Goal: Check status: Check status

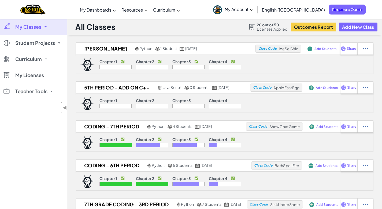
click at [34, 27] on span "My Classes" at bounding box center [28, 26] width 26 height 5
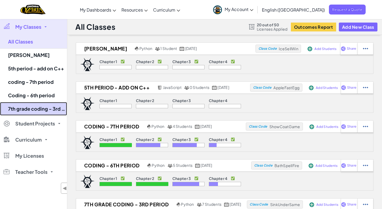
click at [39, 107] on link "7th grade coding - 3rd period" at bounding box center [33, 108] width 67 height 13
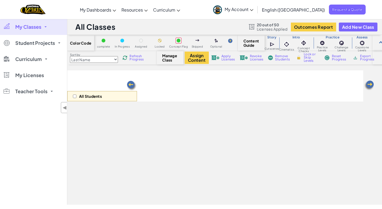
select select "5e27600d1c9d440000ac3ee7"
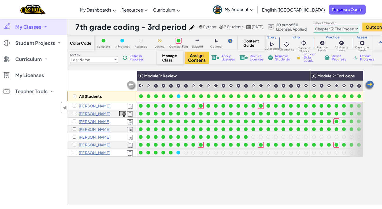
click at [372, 84] on img at bounding box center [369, 85] width 11 height 11
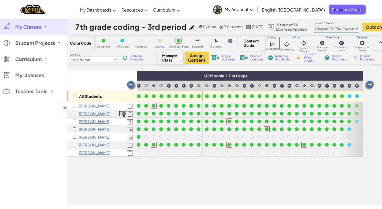
click at [372, 84] on img at bounding box center [369, 85] width 11 height 11
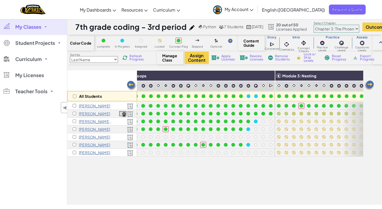
scroll to position [0, 215]
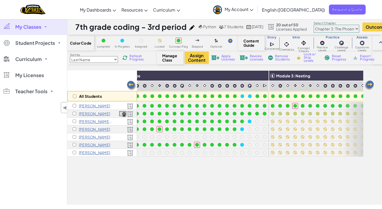
click at [371, 82] on img at bounding box center [369, 85] width 11 height 11
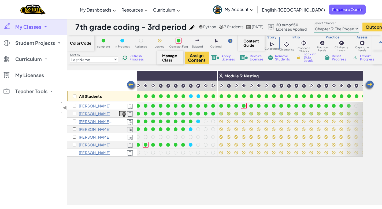
scroll to position [0, 322]
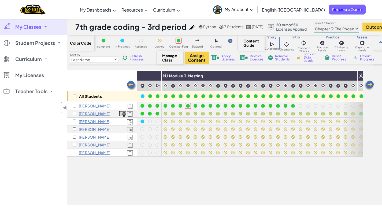
drag, startPoint x: 369, startPoint y: 85, endPoint x: 366, endPoint y: 85, distance: 3.1
click at [369, 85] on img at bounding box center [369, 85] width 11 height 11
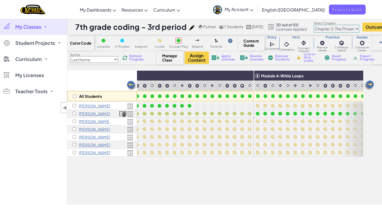
scroll to position [0, 429]
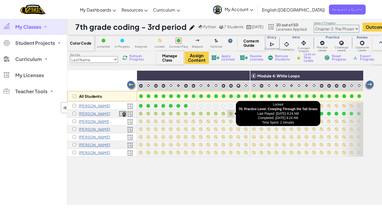
click at [230, 112] on div at bounding box center [231, 114] width 4 height 4
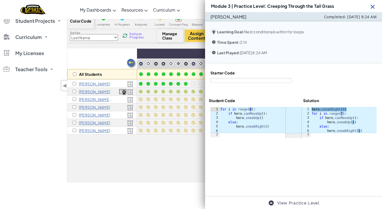
scroll to position [20, 0]
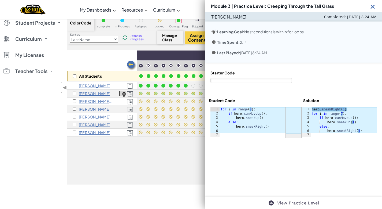
type textarea "for i in range(7):"
click at [346, 112] on div "hero . sneakRight ( 1 ) for i in range ( 7 ) : if hero . canMoveUp ( ) : hero .…" at bounding box center [344, 126] width 66 height 39
click at [344, 115] on div "hero . sneakRight ( 1 ) for i in range ( 7 ) : if hero . canMoveUp ( ) : hero .…" at bounding box center [344, 126] width 66 height 39
click at [374, 7] on img at bounding box center [373, 6] width 7 height 7
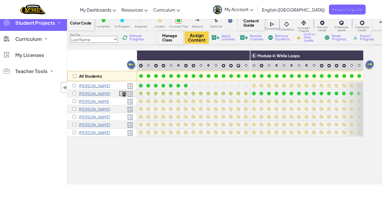
click at [17, 25] on span "Student Projects" at bounding box center [35, 22] width 40 height 5
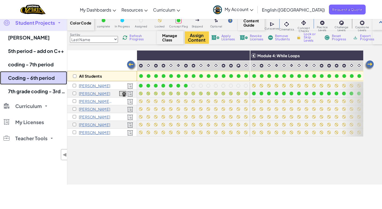
click at [35, 78] on link "Coding - 6th period" at bounding box center [33, 77] width 67 height 13
select select "5e27600d1c9d440000ac3ee7"
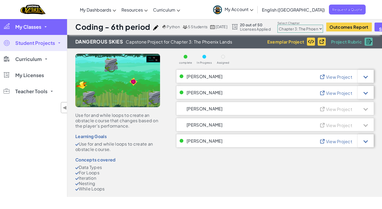
click at [31, 28] on span "My Classes" at bounding box center [28, 26] width 26 height 5
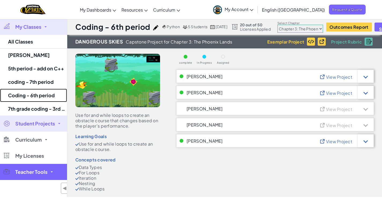
click at [38, 91] on link "Coding - 6th period" at bounding box center [33, 95] width 67 height 13
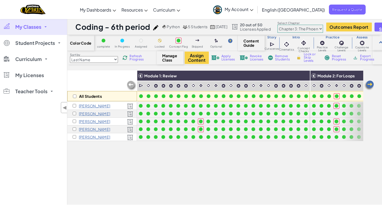
click at [371, 83] on img at bounding box center [369, 85] width 11 height 11
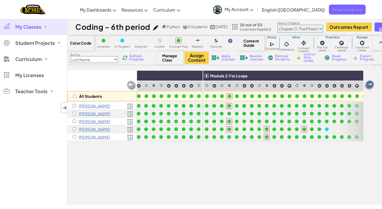
click at [371, 83] on img at bounding box center [369, 85] width 11 height 11
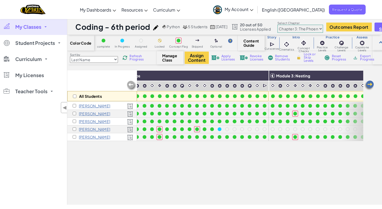
click at [371, 83] on img at bounding box center [369, 85] width 11 height 11
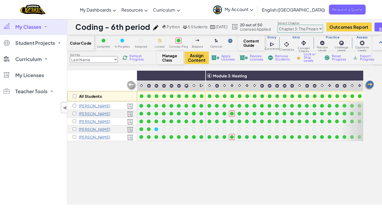
scroll to position [0, 322]
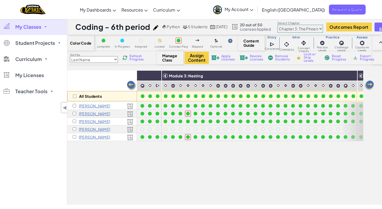
click at [371, 83] on img at bounding box center [369, 85] width 11 height 11
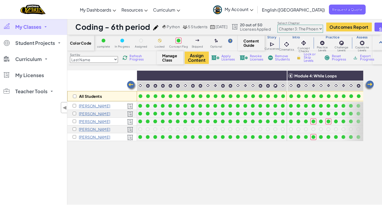
scroll to position [0, 429]
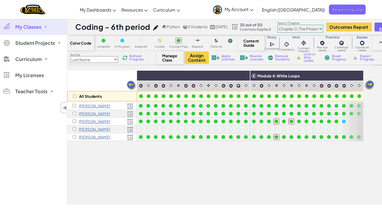
click at [372, 83] on img at bounding box center [369, 85] width 11 height 11
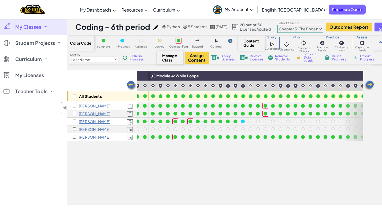
scroll to position [0, 537]
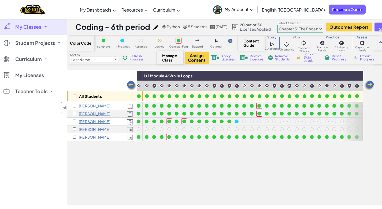
click at [371, 83] on img at bounding box center [369, 85] width 11 height 11
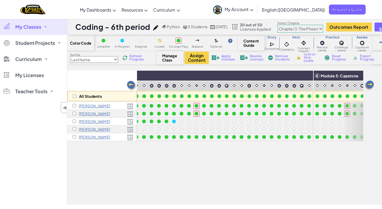
scroll to position [0, 614]
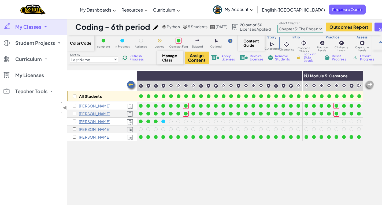
click at [371, 83] on img at bounding box center [369, 85] width 11 height 11
click at [323, 28] on select "Chapter 1: Sky Mountain Chapter 2: The Moon Dancers Chapter 3: The Phoenix Land…" at bounding box center [301, 29] width 46 height 8
click at [289, 25] on select "Chapter 1: Sky Mountain Chapter 2: The Moon Dancers Chapter 3: The Phoenix Land…" at bounding box center [301, 29] width 46 height 8
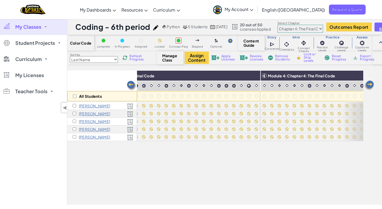
click at [134, 85] on img at bounding box center [131, 85] width 11 height 11
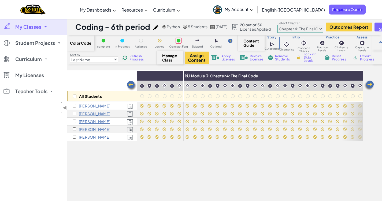
scroll to position [0, 507]
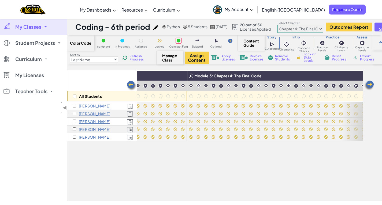
click at [134, 85] on img at bounding box center [131, 85] width 11 height 11
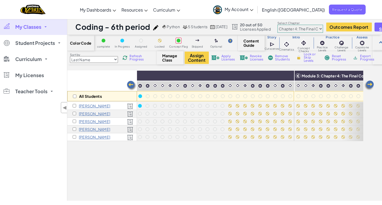
click at [134, 85] on img at bounding box center [131, 85] width 11 height 11
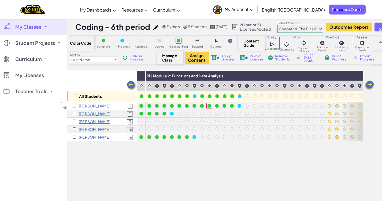
scroll to position [0, 292]
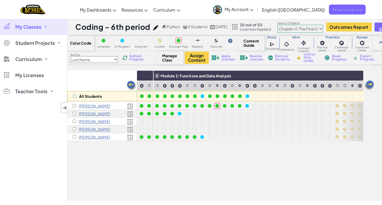
click at [134, 85] on img at bounding box center [131, 85] width 11 height 11
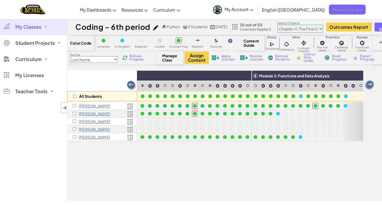
scroll to position [0, 185]
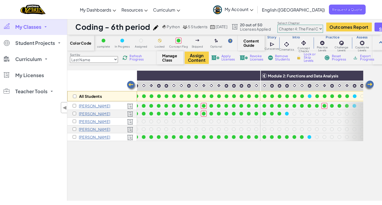
click at [368, 85] on img at bounding box center [369, 85] width 11 height 11
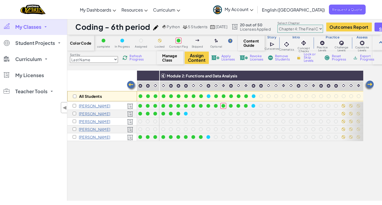
scroll to position [0, 292]
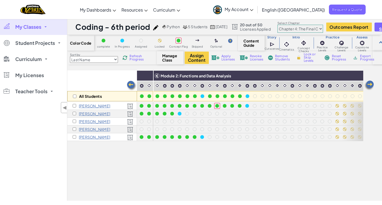
click at [368, 85] on img at bounding box center [369, 85] width 11 height 11
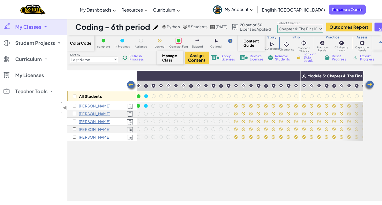
scroll to position [0, 400]
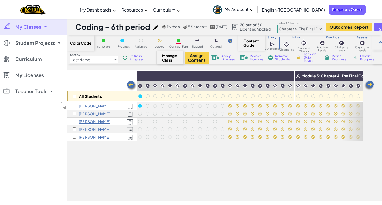
click at [130, 85] on img at bounding box center [131, 85] width 11 height 11
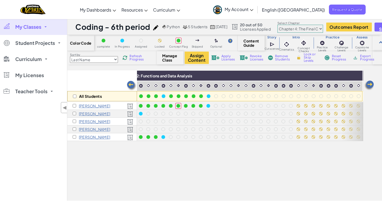
scroll to position [0, 292]
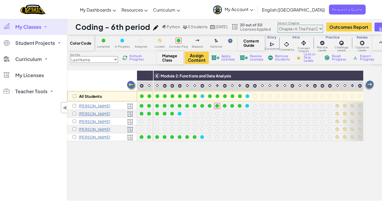
click at [130, 85] on img at bounding box center [131, 85] width 11 height 11
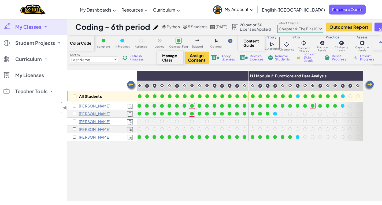
scroll to position [0, 185]
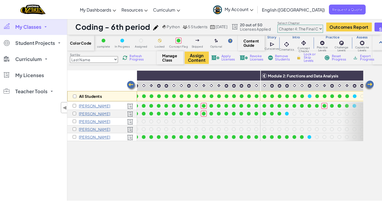
click at [130, 85] on img at bounding box center [131, 85] width 11 height 11
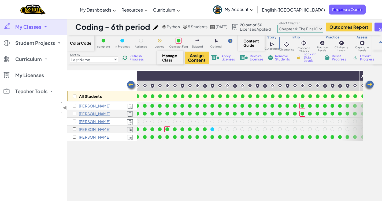
scroll to position [0, 78]
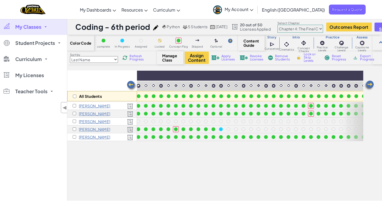
click at [370, 84] on img at bounding box center [369, 85] width 11 height 11
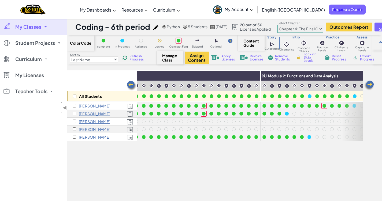
click at [370, 84] on img at bounding box center [369, 85] width 11 height 11
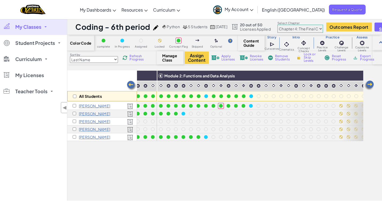
scroll to position [0, 292]
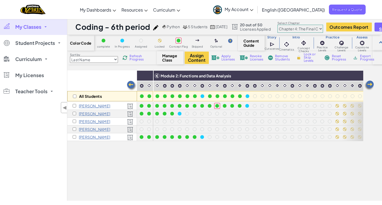
click at [130, 86] on img at bounding box center [131, 85] width 11 height 11
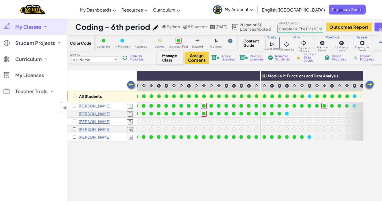
click at [130, 86] on img at bounding box center [131, 85] width 11 height 11
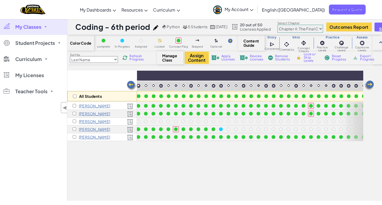
click at [130, 86] on img at bounding box center [131, 85] width 11 height 11
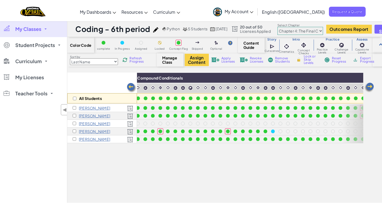
scroll to position [0, 0]
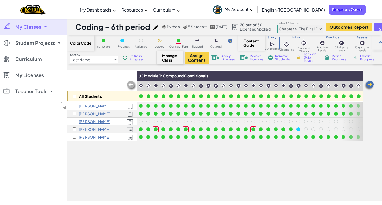
click at [130, 86] on img at bounding box center [131, 85] width 11 height 11
click at [323, 27] on select "Chapter 1: Sky Mountain Chapter 2: The Moon Dancers Chapter 3: The Phoenix Land…" at bounding box center [301, 29] width 46 height 8
click at [289, 25] on select "Chapter 1: Sky Mountain Chapter 2: The Moon Dancers Chapter 3: The Phoenix Land…" at bounding box center [301, 29] width 46 height 8
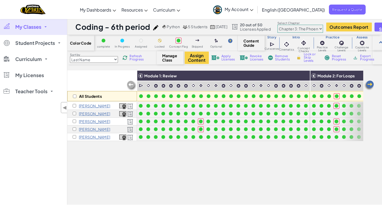
click at [372, 85] on img at bounding box center [369, 85] width 11 height 11
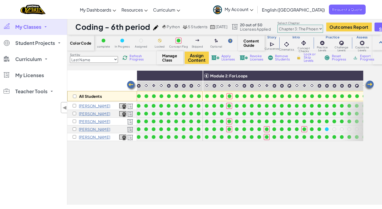
click at [372, 85] on img at bounding box center [369, 85] width 11 height 11
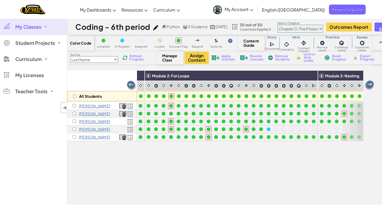
scroll to position [0, 215]
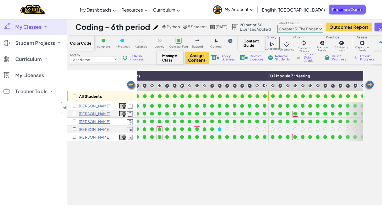
click at [369, 86] on img at bounding box center [369, 85] width 11 height 11
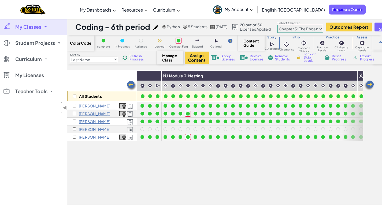
click at [369, 86] on img at bounding box center [369, 85] width 11 height 11
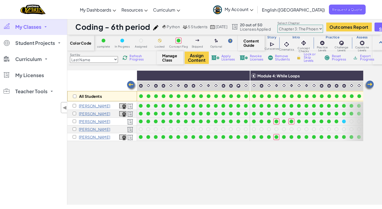
click at [369, 86] on img at bounding box center [369, 85] width 11 height 11
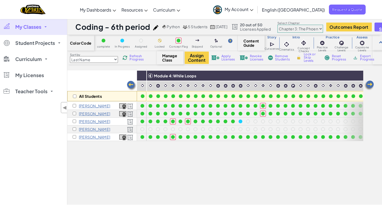
scroll to position [0, 537]
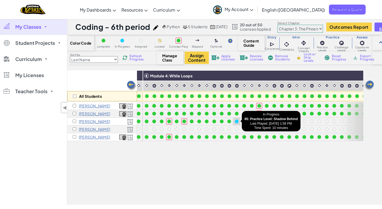
click at [236, 120] on div at bounding box center [237, 121] width 4 height 4
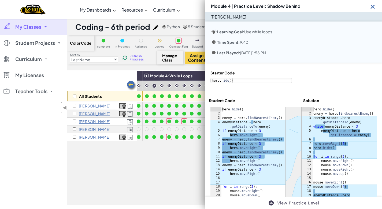
click at [373, 6] on img at bounding box center [373, 6] width 7 height 7
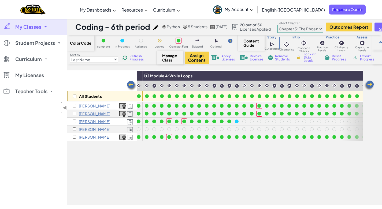
click at [323, 28] on select "Chapter 1: Sky Mountain Chapter 2: The Moon Dancers Chapter 3: The Phoenix Land…" at bounding box center [301, 29] width 46 height 8
click at [289, 25] on select "Chapter 1: Sky Mountain Chapter 2: The Moon Dancers Chapter 3: The Phoenix Land…" at bounding box center [301, 29] width 46 height 8
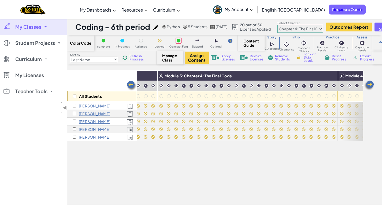
click at [133, 84] on img at bounding box center [131, 85] width 11 height 11
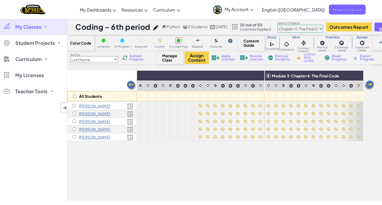
click at [132, 85] on img at bounding box center [131, 85] width 11 height 11
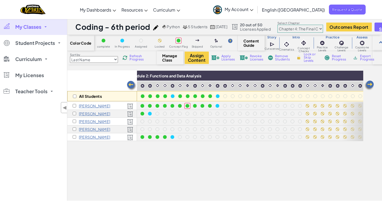
click at [131, 85] on img at bounding box center [131, 85] width 11 height 11
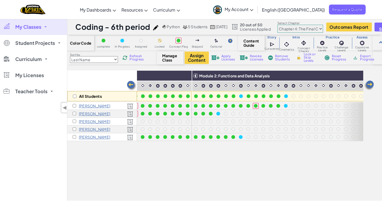
scroll to position [0, 215]
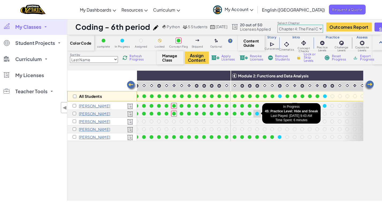
click at [257, 114] on div at bounding box center [257, 114] width 4 height 4
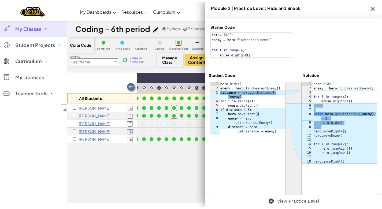
scroll to position [55, 0]
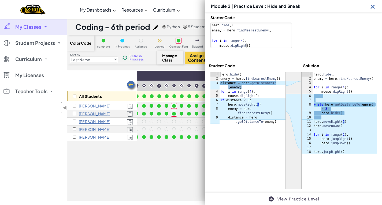
click at [374, 4] on img at bounding box center [373, 6] width 7 height 7
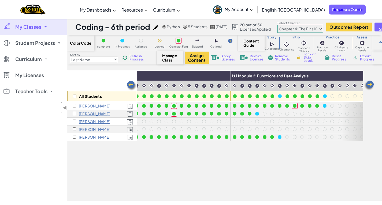
click at [323, 28] on select "Chapter 1: Sky Mountain Chapter 2: The Moon Dancers Chapter 3: The Phoenix Land…" at bounding box center [301, 29] width 46 height 8
click at [289, 25] on select "Chapter 1: Sky Mountain Chapter 2: The Moon Dancers Chapter 3: The Phoenix Land…" at bounding box center [301, 29] width 46 height 8
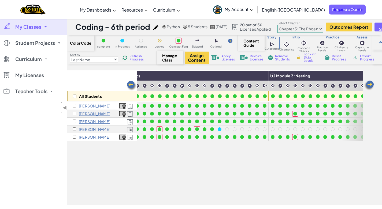
click at [370, 82] on img at bounding box center [369, 85] width 11 height 11
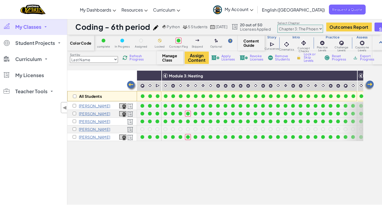
click at [370, 83] on img at bounding box center [369, 85] width 11 height 11
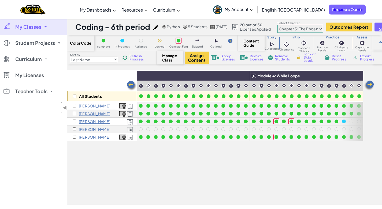
click at [370, 83] on img at bounding box center [369, 85] width 11 height 11
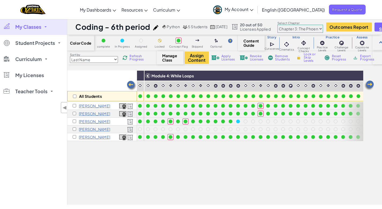
scroll to position [0, 537]
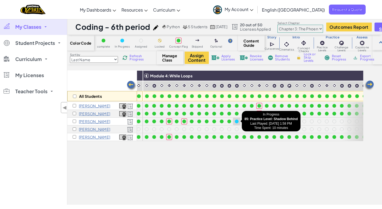
click at [238, 121] on div at bounding box center [237, 121] width 4 height 4
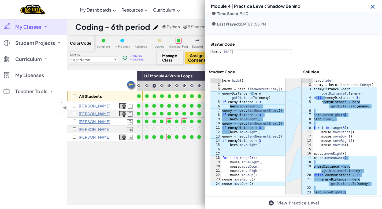
scroll to position [30, 0]
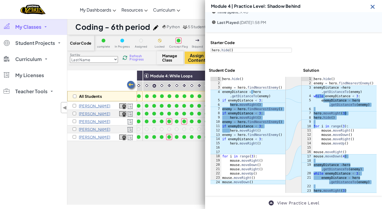
click at [373, 6] on img at bounding box center [373, 6] width 7 height 7
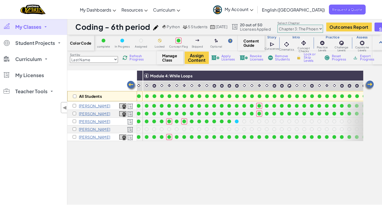
click at [133, 58] on span "Refresh Progress" at bounding box center [138, 57] width 17 height 6
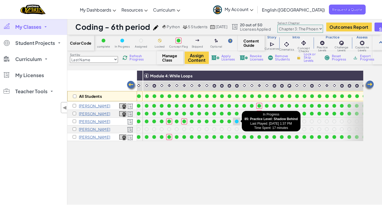
click at [238, 122] on div at bounding box center [237, 121] width 4 height 4
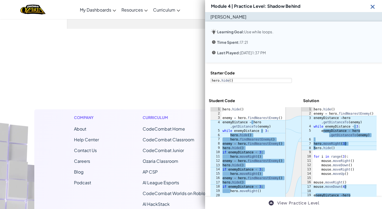
scroll to position [0, 0]
click at [374, 7] on img at bounding box center [373, 6] width 7 height 7
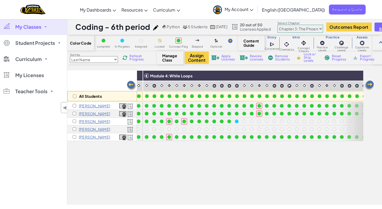
click at [371, 82] on img at bounding box center [369, 85] width 11 height 11
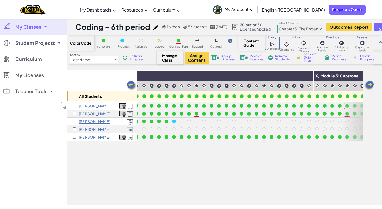
scroll to position [0, 614]
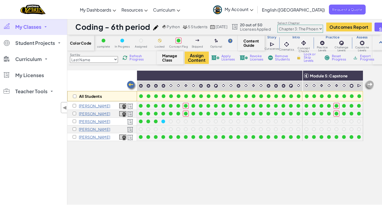
click at [371, 82] on img at bounding box center [369, 85] width 11 height 11
click at [371, 84] on img at bounding box center [369, 85] width 11 height 11
click at [323, 28] on select "Chapter 1: Sky Mountain Chapter 2: The Moon Dancers Chapter 3: The Phoenix Land…" at bounding box center [301, 29] width 46 height 8
select select "5f0cb0b7a2492bba0b3520df"
click at [289, 25] on select "Chapter 1: Sky Mountain Chapter 2: The Moon Dancers Chapter 3: The Phoenix Land…" at bounding box center [301, 29] width 46 height 8
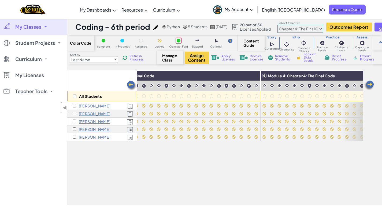
click at [370, 84] on img at bounding box center [369, 85] width 11 height 11
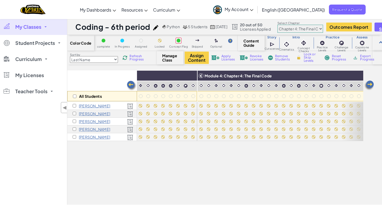
scroll to position [0, 696]
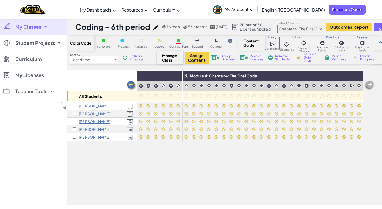
click at [133, 85] on img at bounding box center [131, 85] width 11 height 11
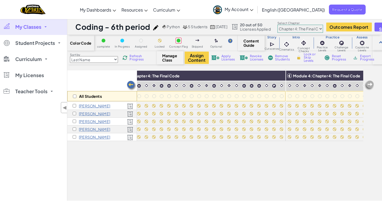
click at [131, 85] on img at bounding box center [131, 85] width 11 height 11
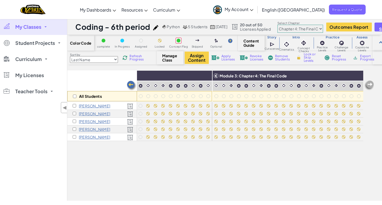
click at [131, 85] on img at bounding box center [131, 85] width 11 height 11
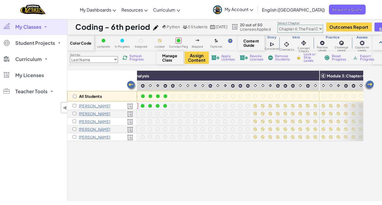
click at [131, 85] on img at bounding box center [131, 85] width 11 height 11
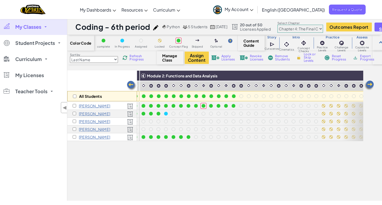
scroll to position [0, 267]
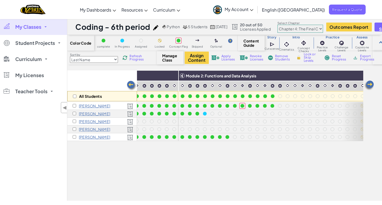
click at [132, 58] on span "Refresh Progress" at bounding box center [138, 57] width 17 height 6
click at [370, 86] on img at bounding box center [369, 85] width 11 height 11
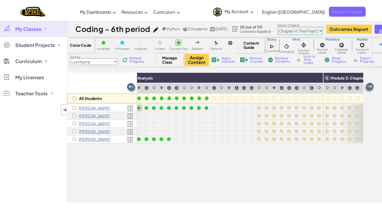
scroll to position [0, 374]
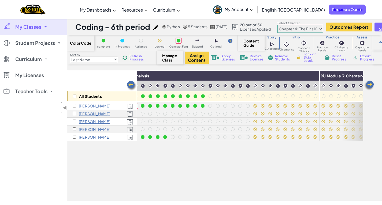
click at [20, 29] on span "My Classes" at bounding box center [28, 26] width 26 height 5
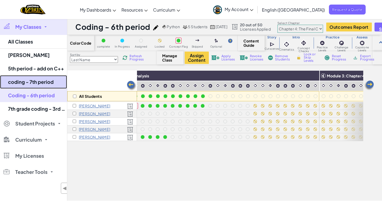
click at [37, 80] on link "coding - 7th period" at bounding box center [33, 81] width 67 height 13
select select "5f0cb0b7a2492bba0b3520df"
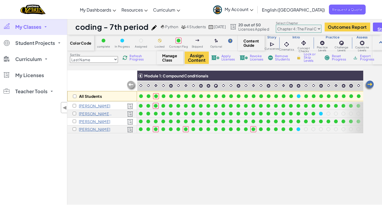
click at [368, 85] on img at bounding box center [369, 85] width 11 height 11
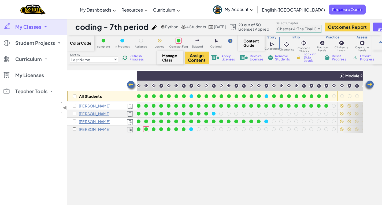
click at [368, 85] on img at bounding box center [369, 85] width 11 height 11
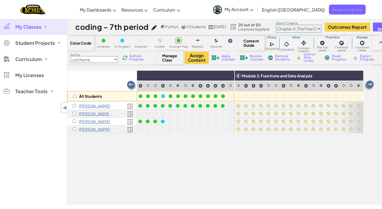
scroll to position [0, 215]
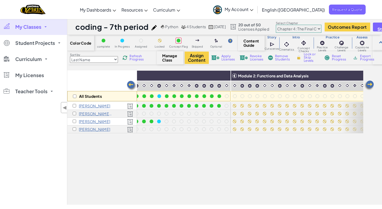
click at [132, 85] on img at bounding box center [131, 85] width 11 height 11
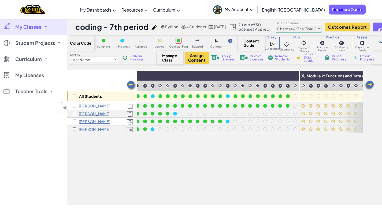
scroll to position [0, 107]
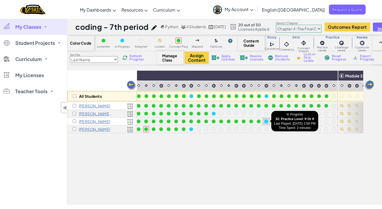
click at [267, 122] on div at bounding box center [267, 121] width 4 height 4
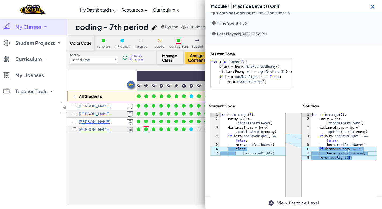
scroll to position [21, 0]
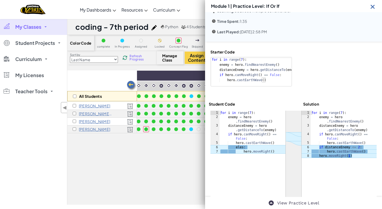
click at [335, 66] on div at bounding box center [336, 67] width 82 height 37
click at [374, 8] on img at bounding box center [373, 6] width 7 height 7
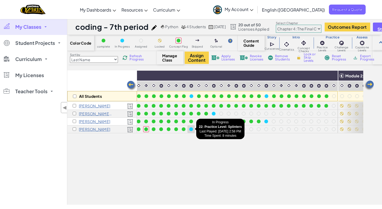
click at [192, 130] on div at bounding box center [191, 129] width 4 height 4
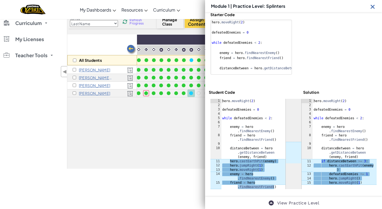
scroll to position [57, 0]
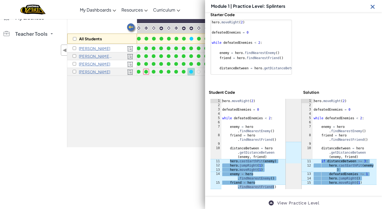
click at [375, 6] on img at bounding box center [373, 6] width 7 height 7
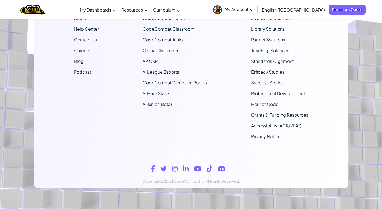
scroll to position [0, 0]
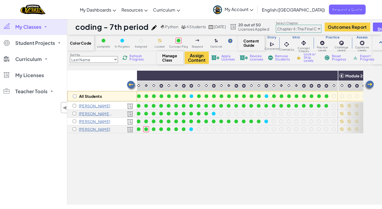
click at [138, 57] on span "Refresh Progress" at bounding box center [138, 57] width 17 height 6
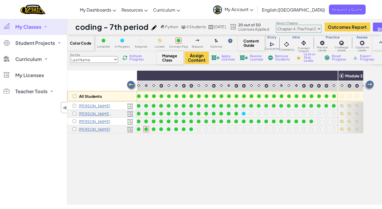
click at [138, 57] on span "Refresh Progress" at bounding box center [138, 57] width 17 height 6
click at [141, 59] on span "Refresh Progress" at bounding box center [138, 57] width 17 height 6
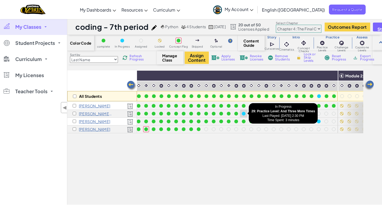
click at [244, 112] on div at bounding box center [244, 114] width 4 height 4
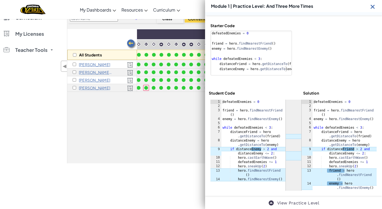
scroll to position [49, 0]
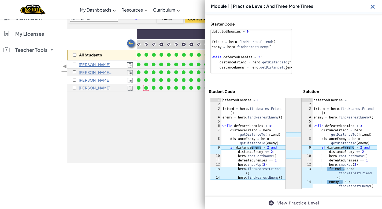
click at [372, 6] on img at bounding box center [373, 6] width 7 height 7
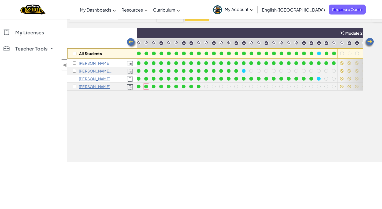
scroll to position [0, 0]
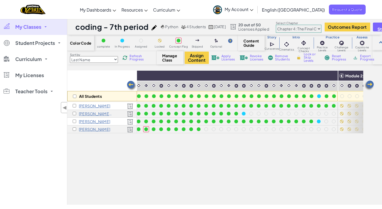
click at [134, 59] on span "Refresh Progress" at bounding box center [138, 57] width 17 height 6
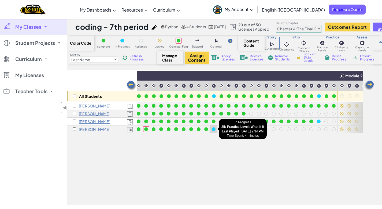
click at [216, 128] on div at bounding box center [214, 129] width 6 height 6
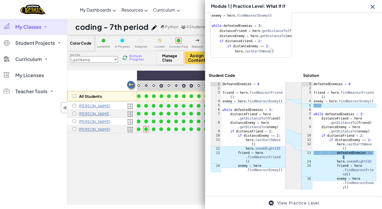
scroll to position [81, 0]
drag, startPoint x: 372, startPoint y: 7, endPoint x: 365, endPoint y: 10, distance: 8.3
click at [372, 7] on img at bounding box center [373, 6] width 7 height 7
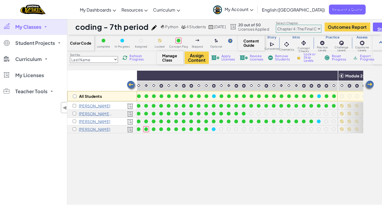
click at [133, 58] on span "Refresh Progress" at bounding box center [138, 57] width 17 height 6
click at [133, 57] on span "Refresh Progress" at bounding box center [138, 57] width 17 height 6
click at [141, 57] on span "Refresh Progress" at bounding box center [138, 57] width 17 height 6
click at [136, 59] on span "Refresh Progress" at bounding box center [138, 57] width 17 height 6
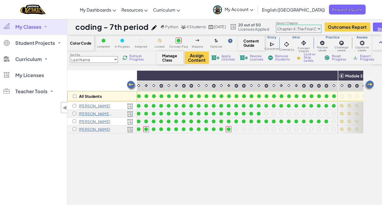
click at [136, 59] on span "Refresh Progress" at bounding box center [138, 57] width 17 height 6
click at [136, 57] on span "Refresh Progress" at bounding box center [138, 57] width 17 height 6
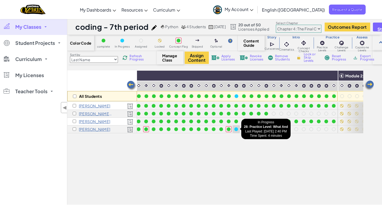
click at [236, 128] on div at bounding box center [237, 129] width 4 height 4
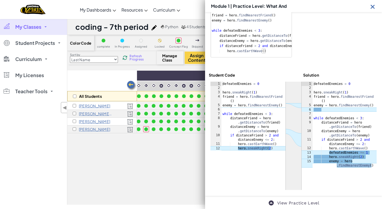
click at [371, 6] on img at bounding box center [373, 6] width 7 height 7
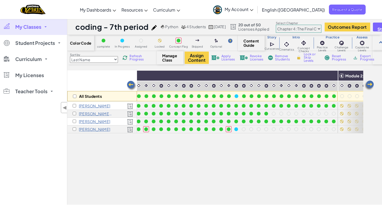
click at [132, 57] on span "Refresh Progress" at bounding box center [138, 57] width 17 height 6
click at [137, 57] on span "Refresh Progress" at bounding box center [138, 57] width 17 height 6
click at [136, 57] on span "Refresh Progress" at bounding box center [138, 57] width 17 height 6
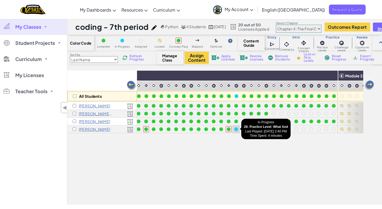
click at [237, 130] on div at bounding box center [237, 129] width 4 height 4
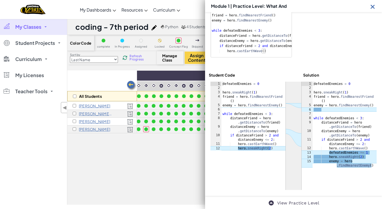
click at [374, 7] on img at bounding box center [373, 6] width 7 height 7
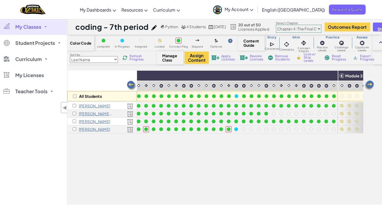
click at [138, 59] on span "Refresh Progress" at bounding box center [138, 57] width 17 height 6
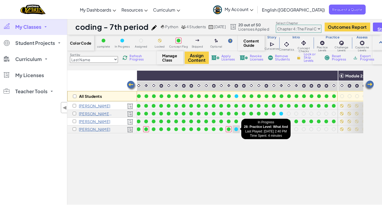
click at [237, 130] on div at bounding box center [237, 129] width 4 height 4
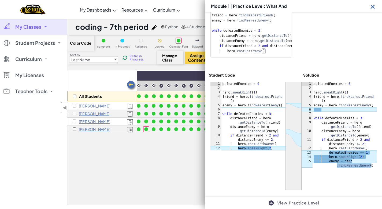
click at [373, 6] on img at bounding box center [373, 6] width 7 height 7
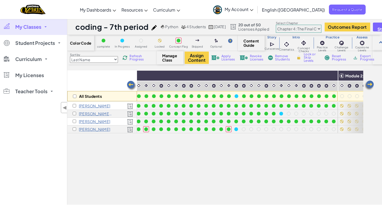
click at [135, 58] on span "Refresh Progress" at bounding box center [138, 57] width 17 height 6
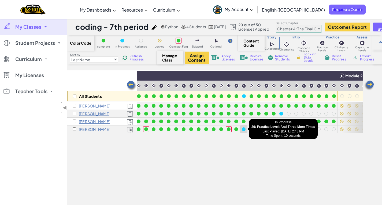
click at [245, 129] on div at bounding box center [244, 129] width 4 height 4
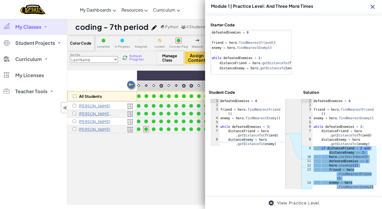
click at [374, 7] on img at bounding box center [373, 6] width 7 height 7
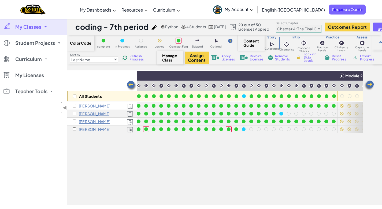
click at [132, 86] on img at bounding box center [131, 85] width 11 height 11
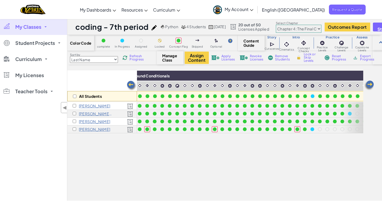
scroll to position [0, 0]
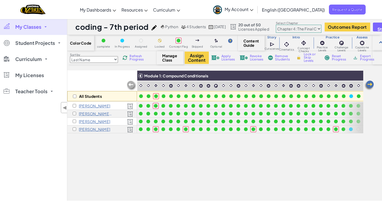
click at [371, 83] on img at bounding box center [369, 85] width 11 height 11
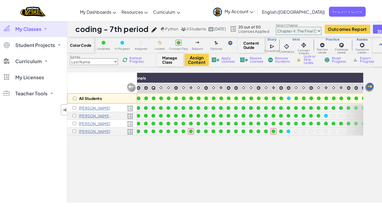
scroll to position [0, 107]
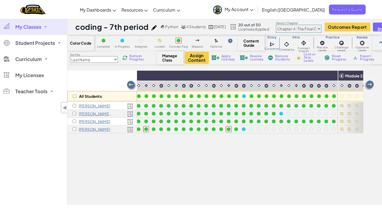
click at [135, 59] on span "Refresh Progress" at bounding box center [138, 57] width 17 height 6
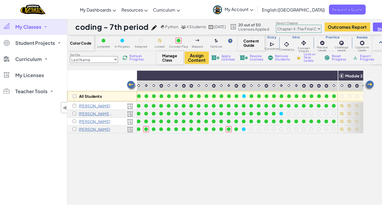
click at [137, 59] on span "Refresh Progress" at bounding box center [138, 57] width 17 height 6
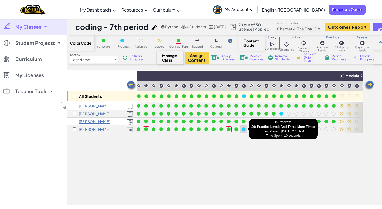
click at [244, 129] on div at bounding box center [244, 129] width 4 height 4
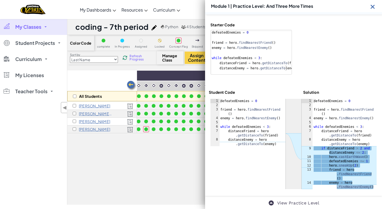
click at [374, 8] on img at bounding box center [373, 6] width 7 height 7
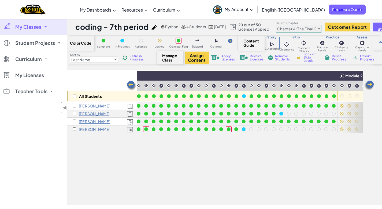
click at [136, 59] on span "Refresh Progress" at bounding box center [138, 57] width 17 height 6
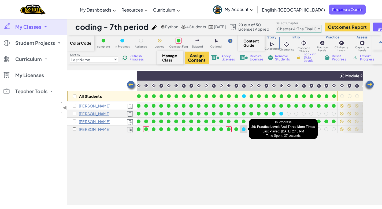
click at [244, 129] on div at bounding box center [244, 129] width 4 height 4
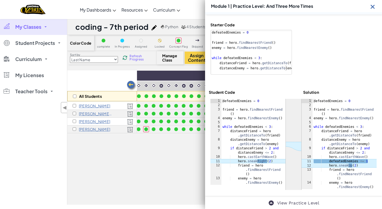
click at [372, 6] on img at bounding box center [373, 6] width 7 height 7
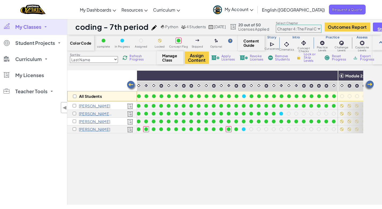
click at [136, 60] on span "Refresh Progress" at bounding box center [138, 57] width 17 height 6
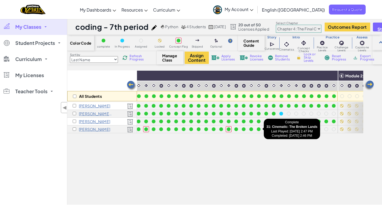
click at [259, 128] on div at bounding box center [259, 129] width 4 height 4
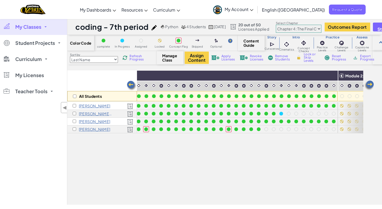
click at [136, 60] on span "Refresh Progress" at bounding box center [138, 57] width 17 height 6
click at [137, 60] on span "Refresh Progress" at bounding box center [138, 57] width 17 height 6
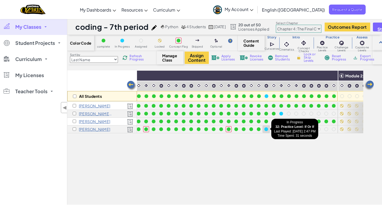
click at [268, 127] on div at bounding box center [267, 129] width 6 height 6
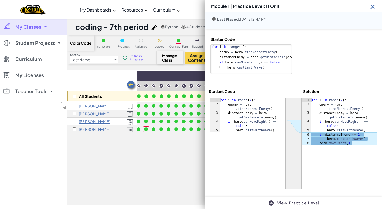
scroll to position [34, 0]
click at [374, 5] on img at bounding box center [373, 6] width 7 height 7
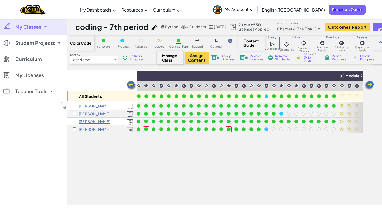
click at [258, 170] on div "All Students Module 1: Compound Conditionals Module 2: Functions and Data Analy…" at bounding box center [215, 108] width 296 height 182
click at [136, 57] on span "Refresh Progress" at bounding box center [138, 57] width 17 height 6
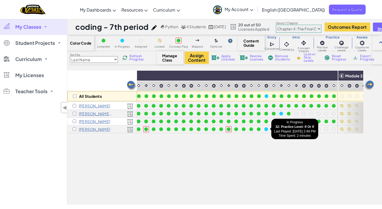
click at [267, 130] on div at bounding box center [267, 129] width 4 height 4
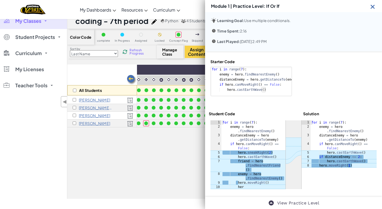
scroll to position [7, 0]
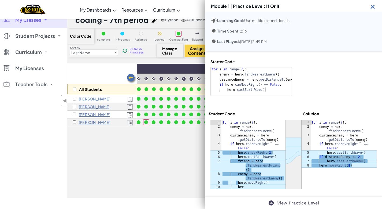
click at [373, 7] on img at bounding box center [373, 6] width 7 height 7
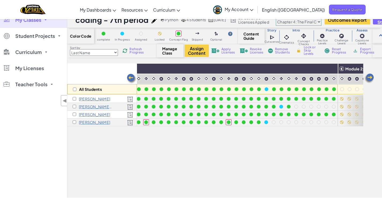
click at [135, 52] on span "Refresh Progress" at bounding box center [138, 50] width 17 height 6
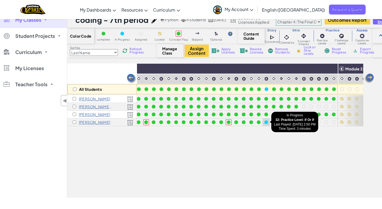
click at [268, 121] on div at bounding box center [267, 122] width 4 height 4
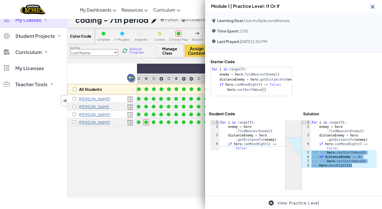
click at [353, 187] on div at bounding box center [294, 155] width 166 height 70
click at [375, 7] on img at bounding box center [373, 6] width 7 height 7
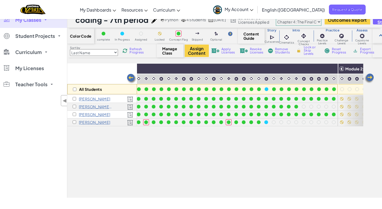
click at [138, 51] on span "Refresh Progress" at bounding box center [138, 50] width 17 height 6
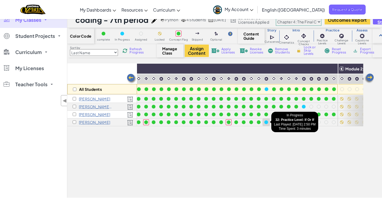
click at [266, 122] on div at bounding box center [267, 122] width 4 height 4
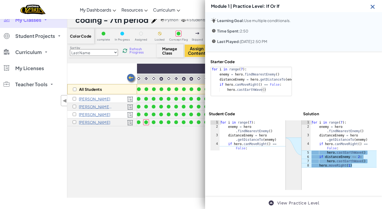
click at [376, 4] on div "Module 1 | Practice Level: If Or If" at bounding box center [293, 6] width 177 height 12
click at [372, 8] on img at bounding box center [373, 6] width 7 height 7
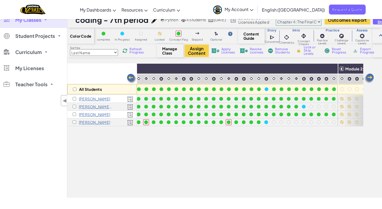
click at [137, 52] on span "Refresh Progress" at bounding box center [138, 50] width 17 height 6
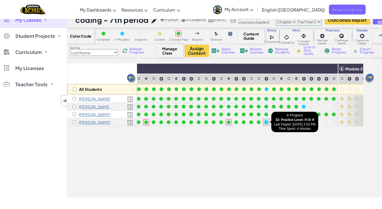
click at [267, 122] on div at bounding box center [267, 122] width 4 height 4
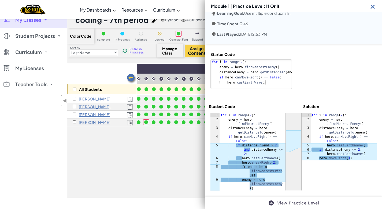
scroll to position [20, 0]
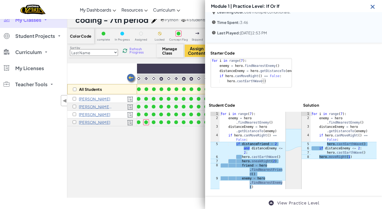
click at [373, 6] on img at bounding box center [373, 6] width 7 height 7
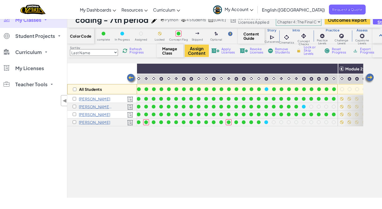
click at [135, 49] on span "Refresh Progress" at bounding box center [138, 50] width 17 height 6
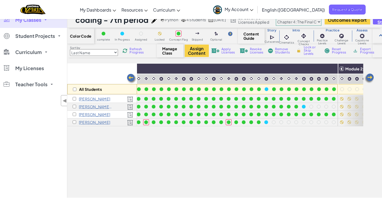
click at [135, 49] on span "Refresh Progress" at bounding box center [138, 50] width 17 height 6
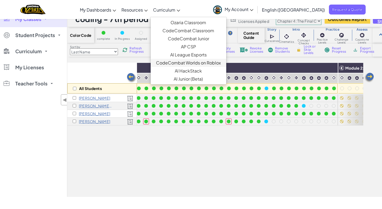
scroll to position [8, 0]
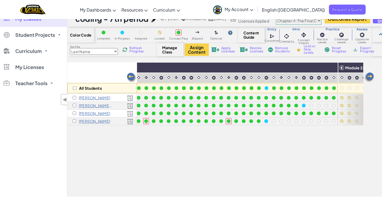
click at [136, 49] on span "Refresh Progress" at bounding box center [138, 49] width 17 height 6
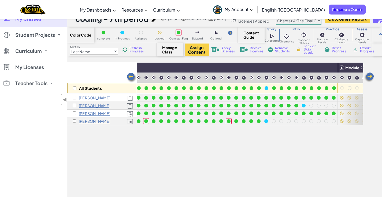
click at [136, 49] on span "Refresh Progress" at bounding box center [138, 49] width 17 height 6
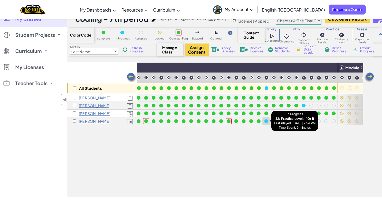
click at [265, 121] on div at bounding box center [267, 121] width 4 height 4
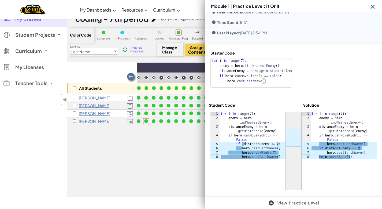
click at [371, 7] on img at bounding box center [373, 6] width 7 height 7
